Goal: Transaction & Acquisition: Purchase product/service

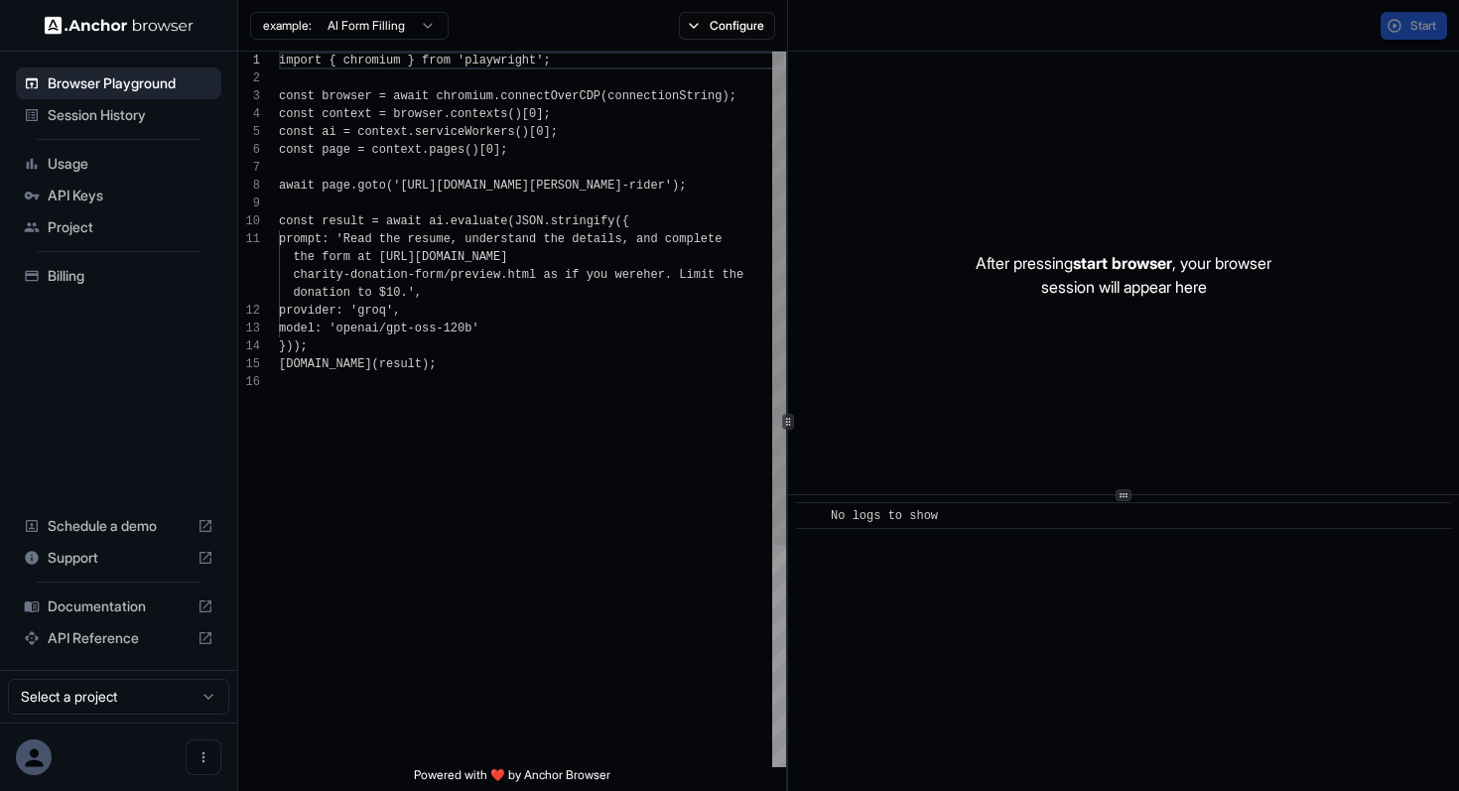
scroll to position [179, 0]
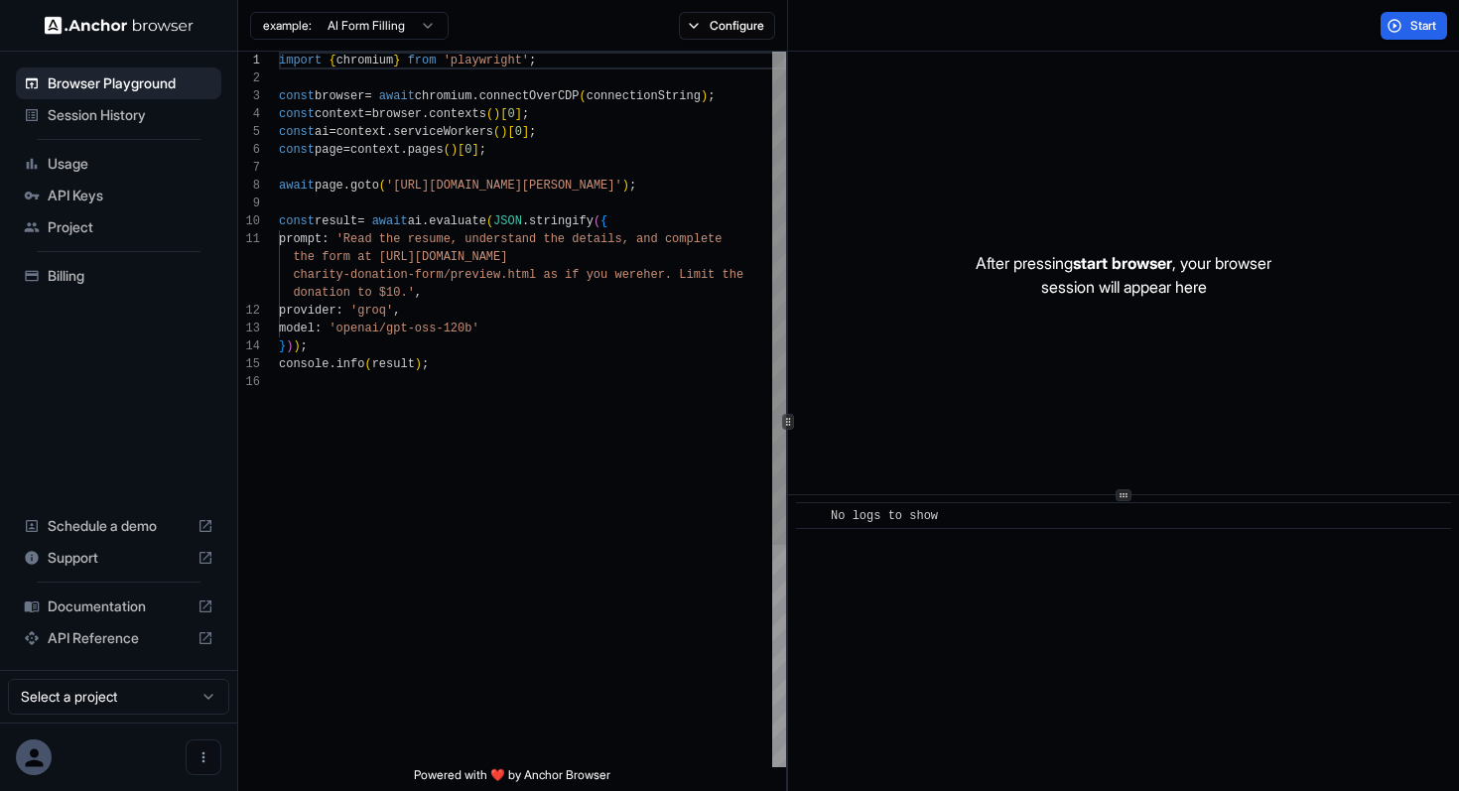
scroll to position [179, 0]
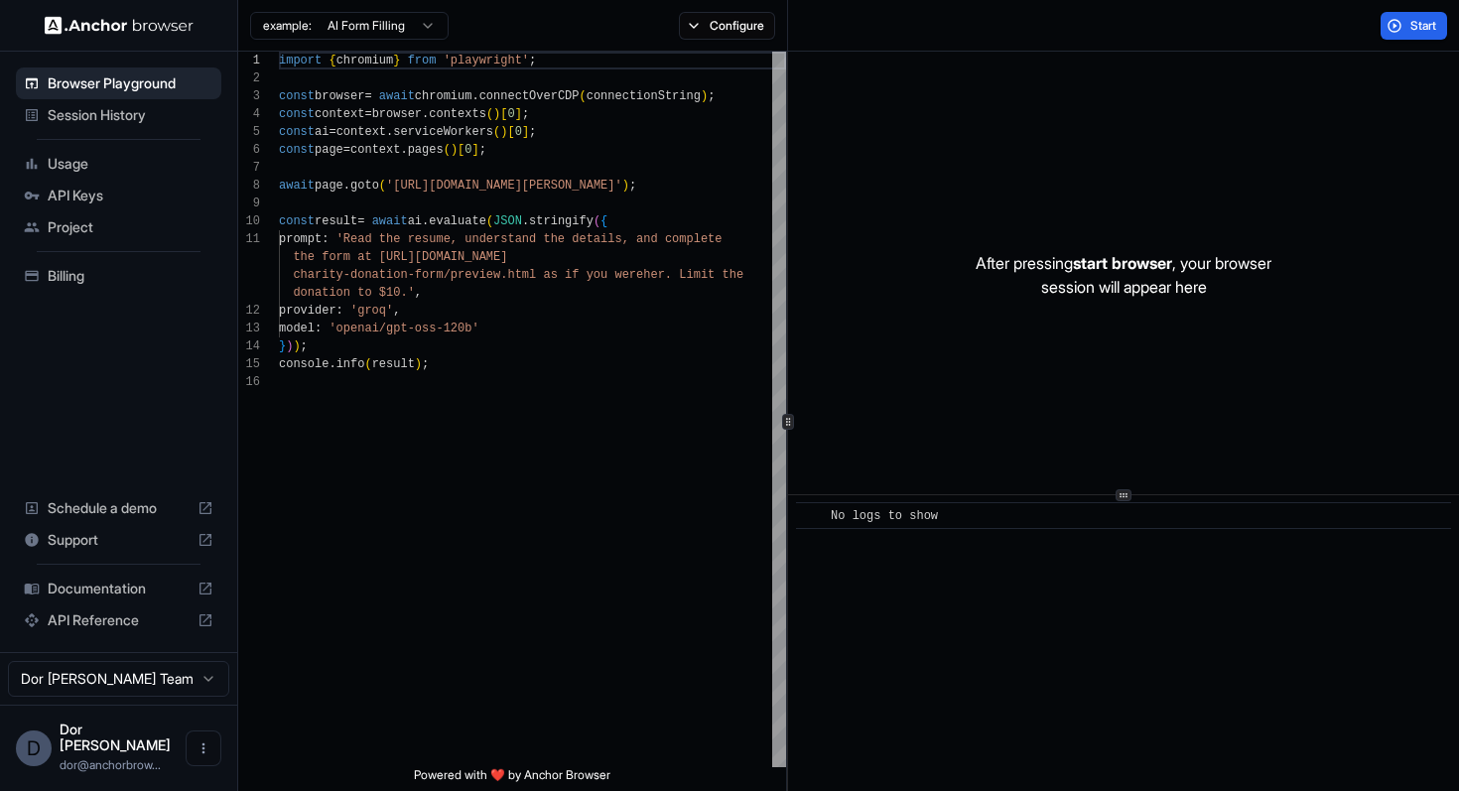
click at [77, 272] on span "Billing" at bounding box center [131, 276] width 166 height 20
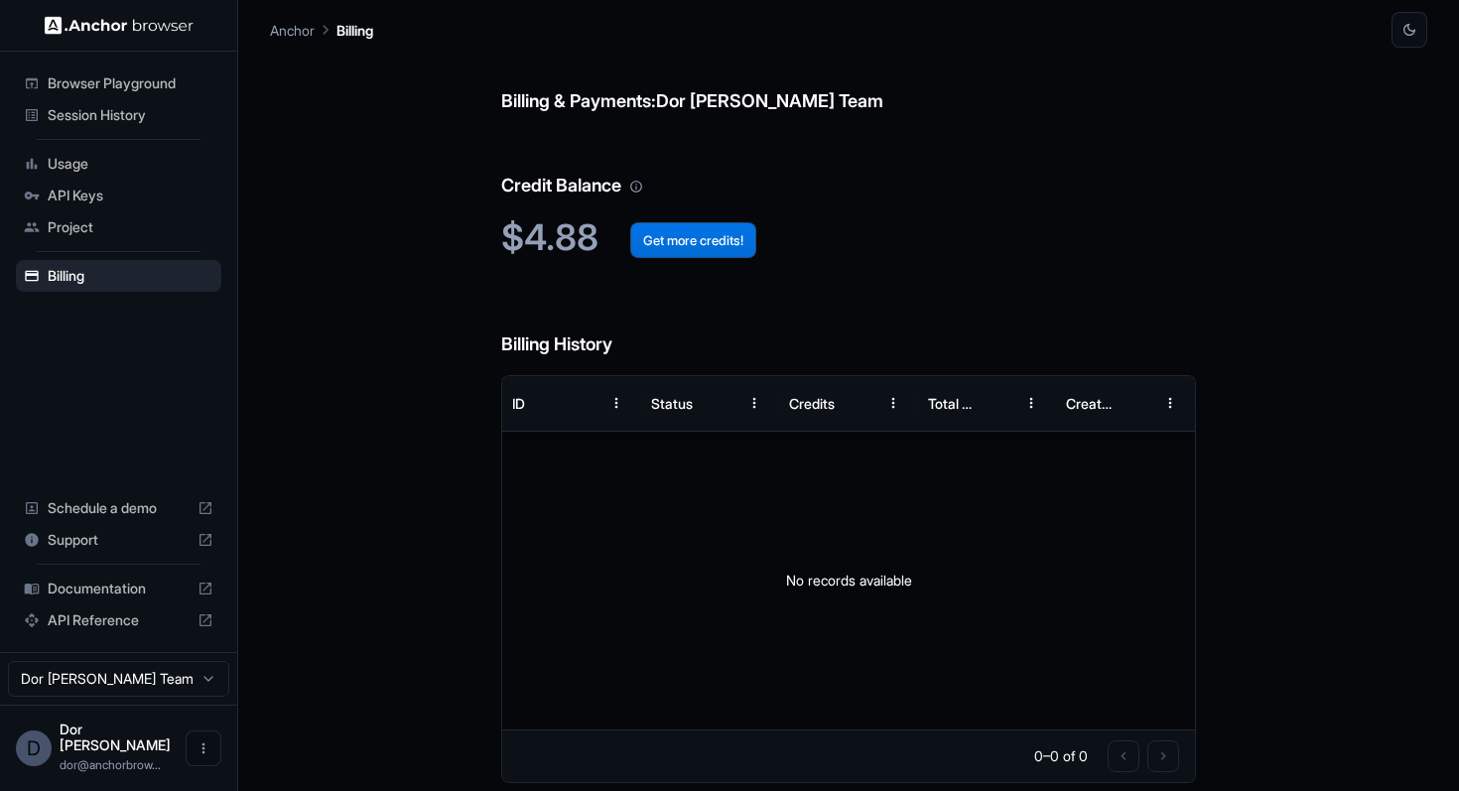
click at [696, 249] on button "Get more credits!" at bounding box center [693, 240] width 126 height 36
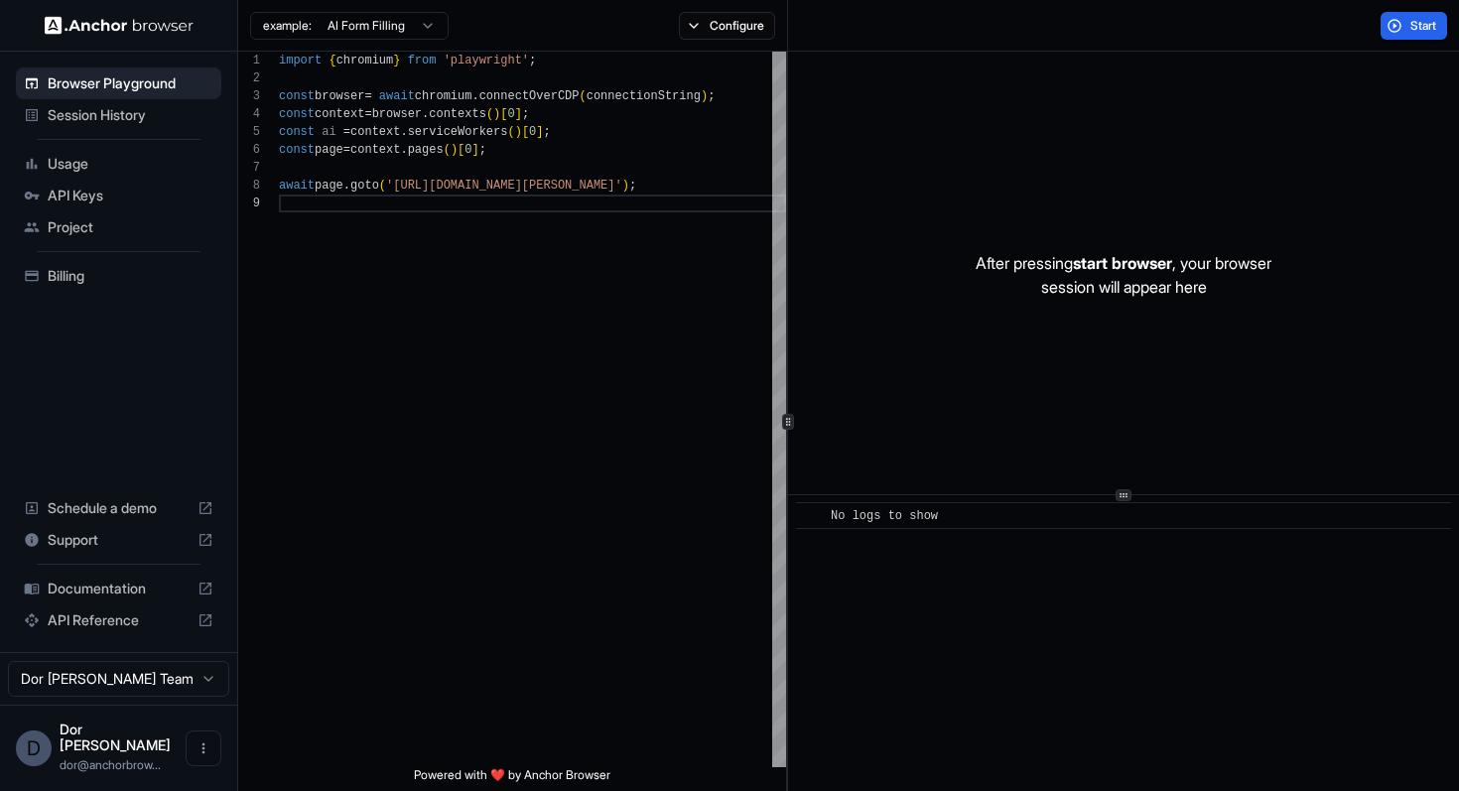
scroll to position [143, 0]
